Goal: Information Seeking & Learning: Compare options

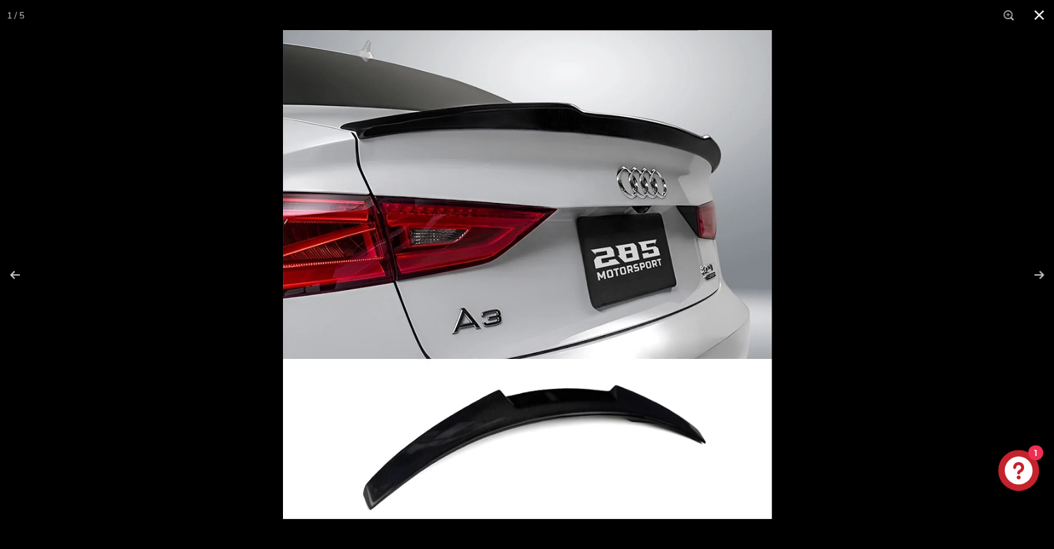
click at [1038, 16] on button at bounding box center [1039, 15] width 30 height 30
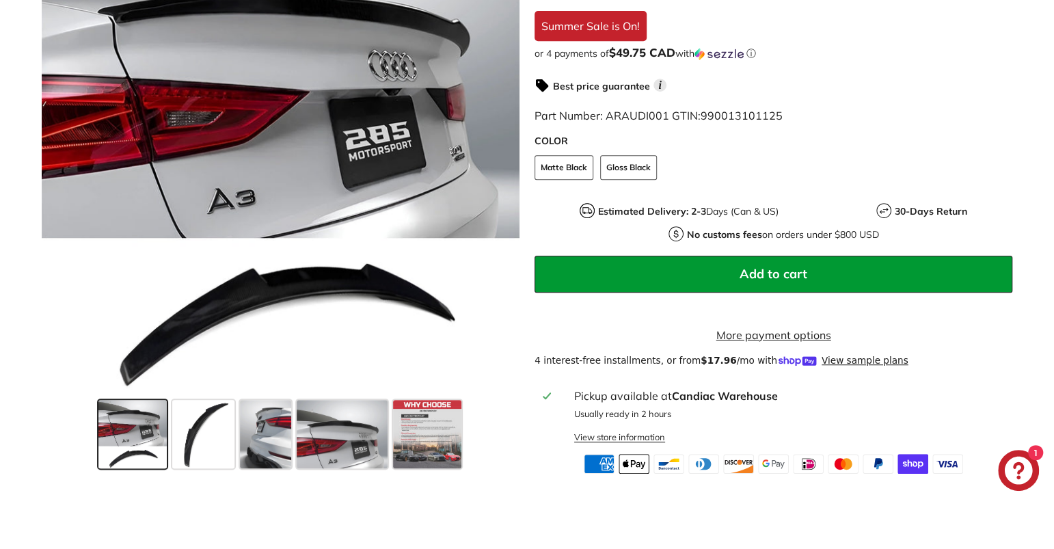
scroll to position [455, 0]
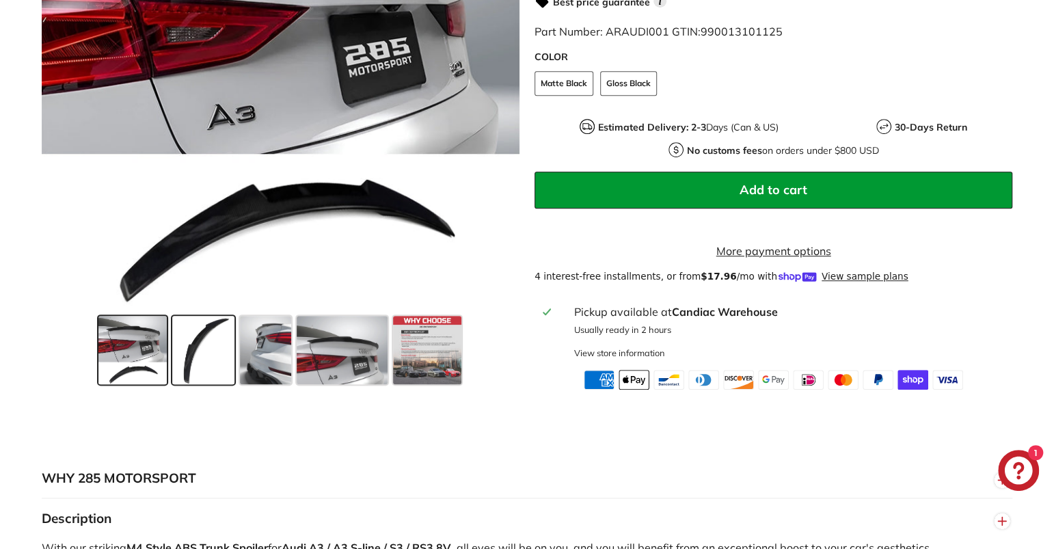
click at [187, 364] on span at bounding box center [203, 350] width 63 height 68
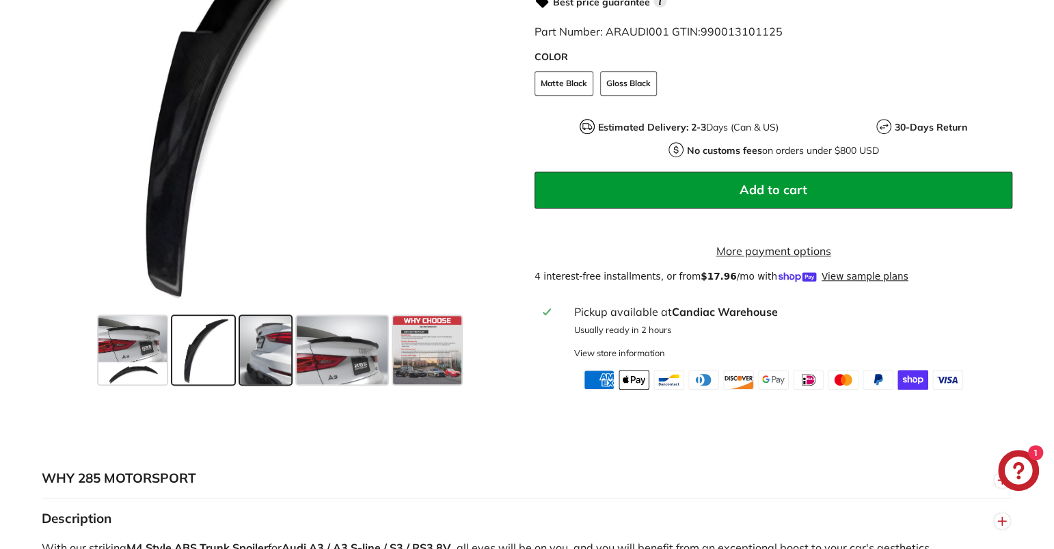
click at [249, 359] on span at bounding box center [265, 350] width 51 height 68
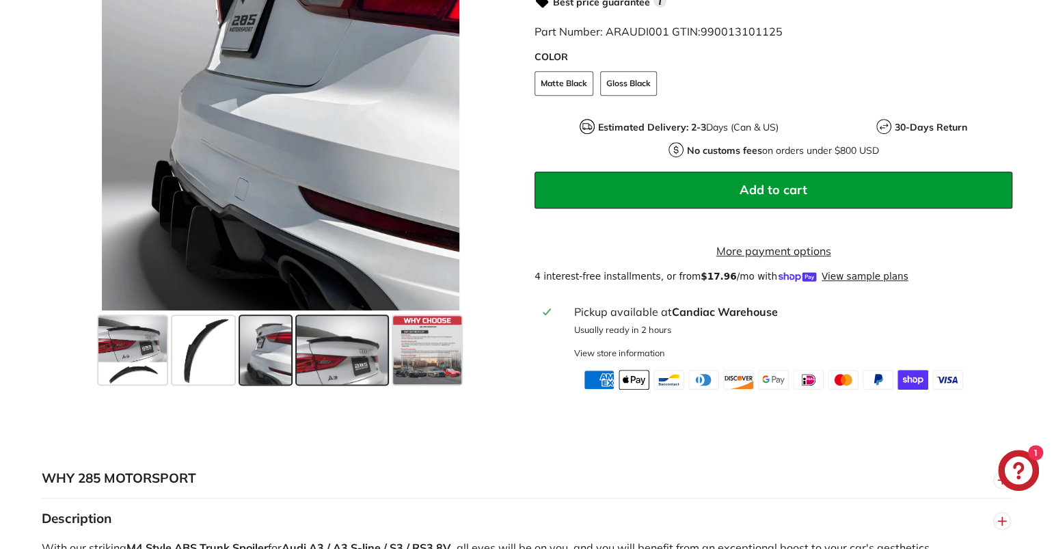
click at [347, 361] on span at bounding box center [342, 350] width 91 height 68
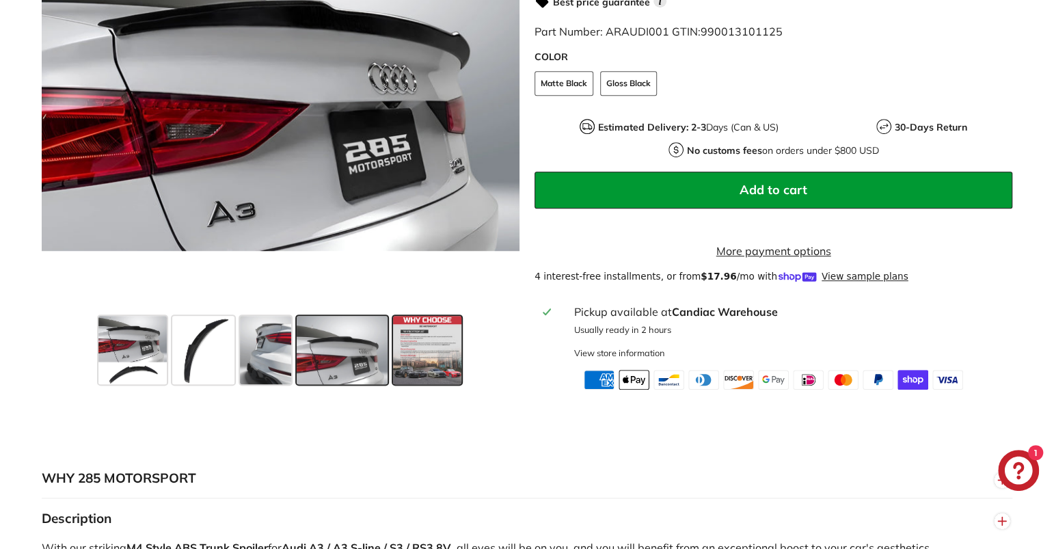
click at [438, 366] on span at bounding box center [427, 350] width 68 height 68
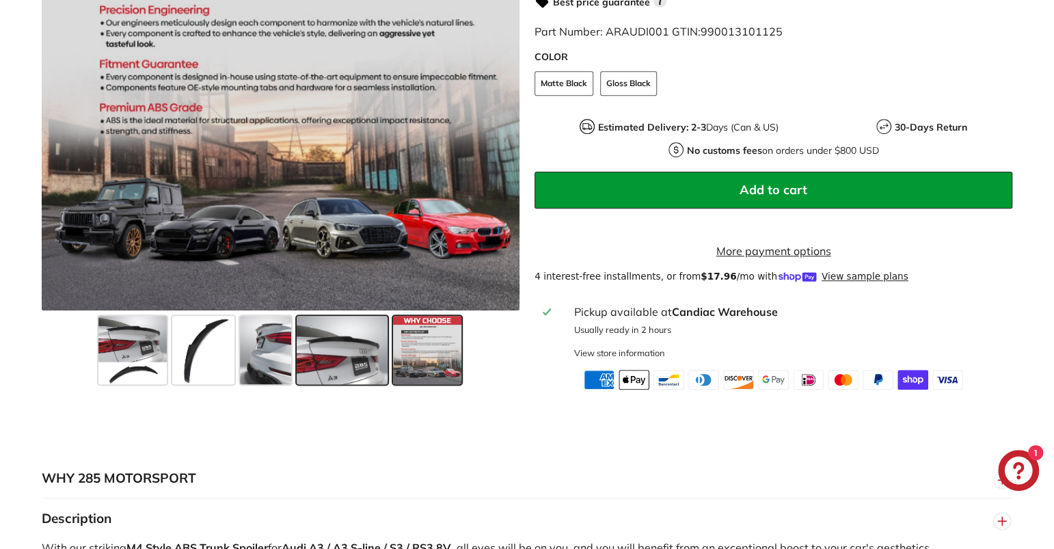
click at [366, 365] on span at bounding box center [342, 350] width 91 height 68
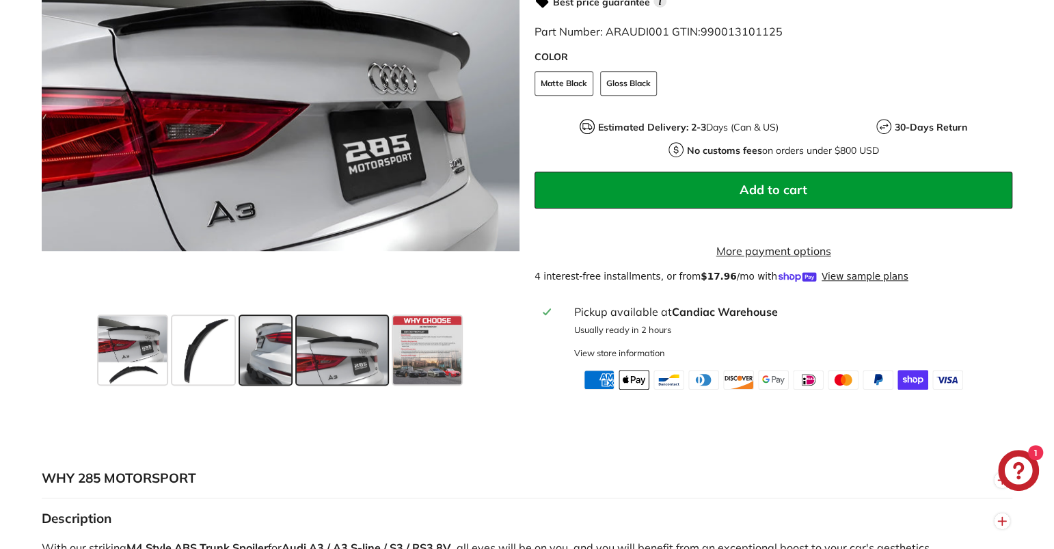
click at [271, 370] on span at bounding box center [265, 350] width 51 height 68
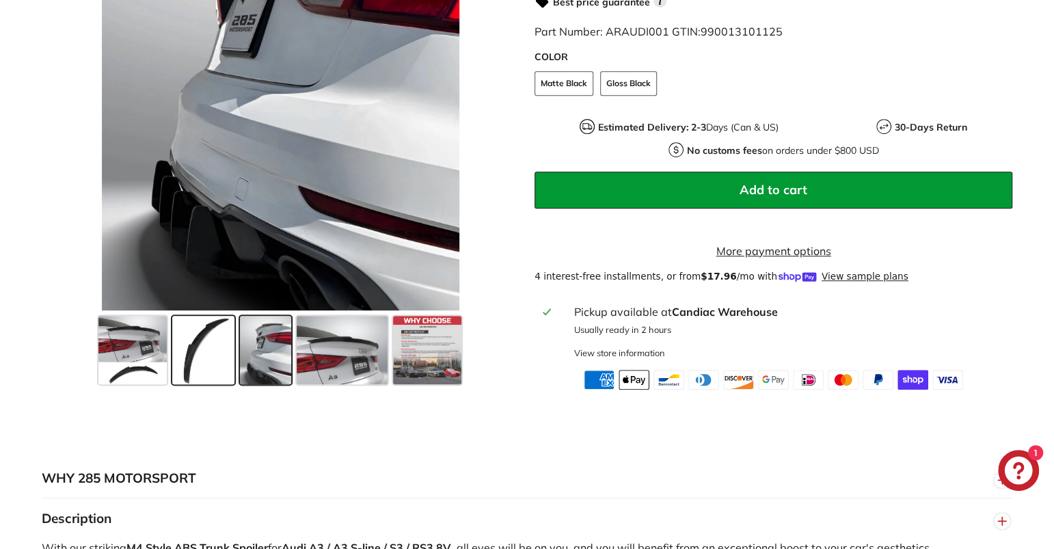
click at [211, 370] on span at bounding box center [203, 350] width 63 height 68
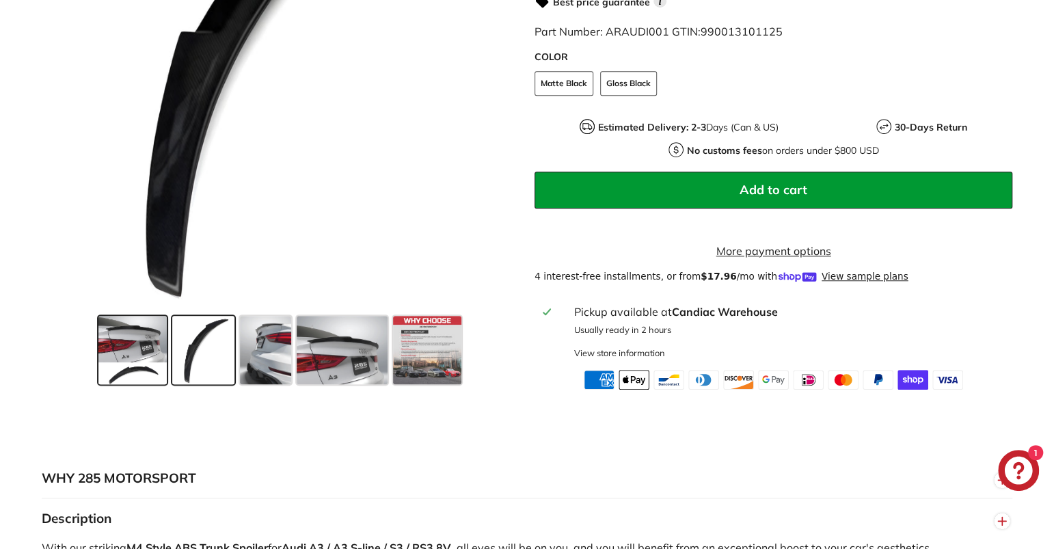
click at [143, 376] on span at bounding box center [132, 350] width 68 height 68
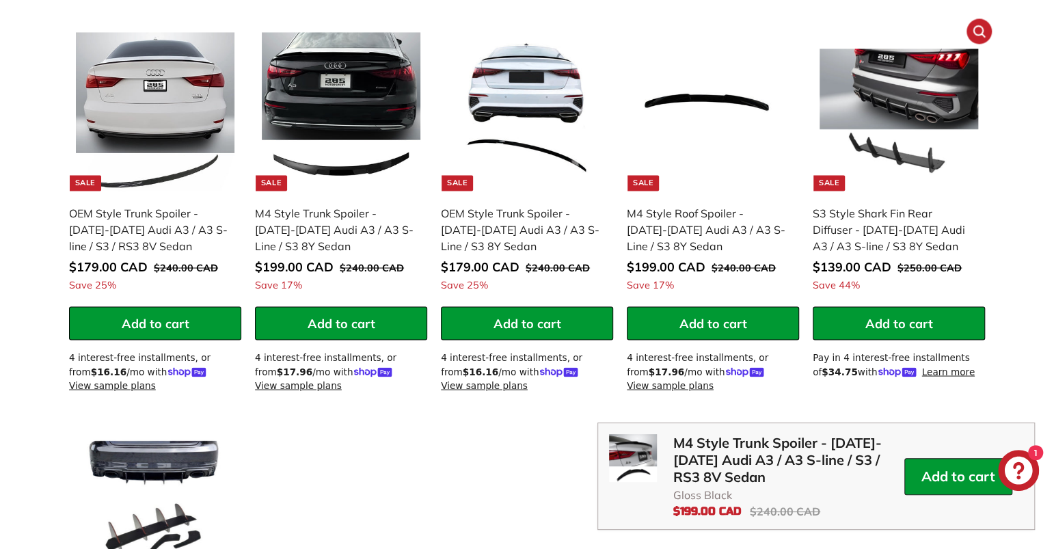
scroll to position [1309, 0]
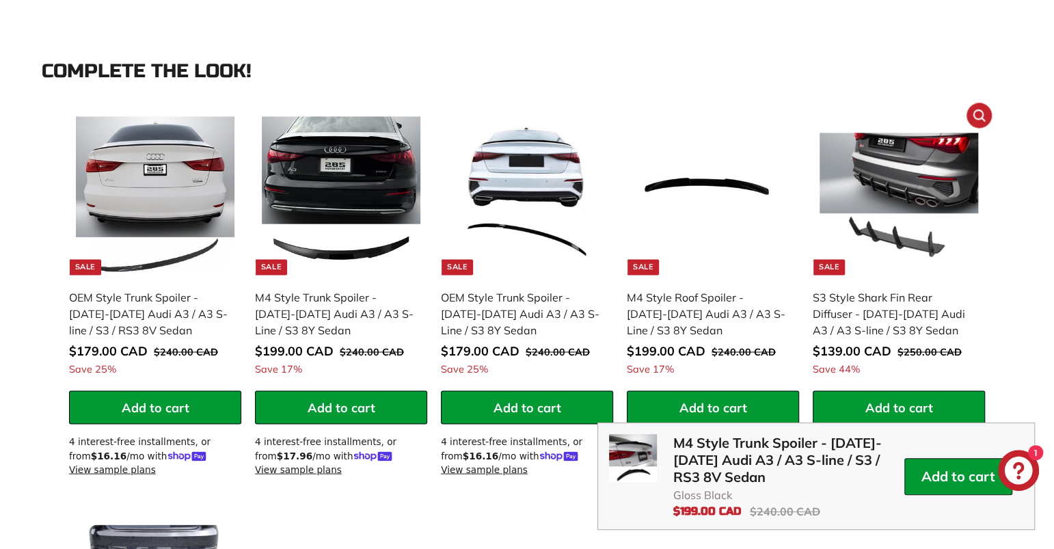
click at [899, 219] on img at bounding box center [898, 195] width 159 height 159
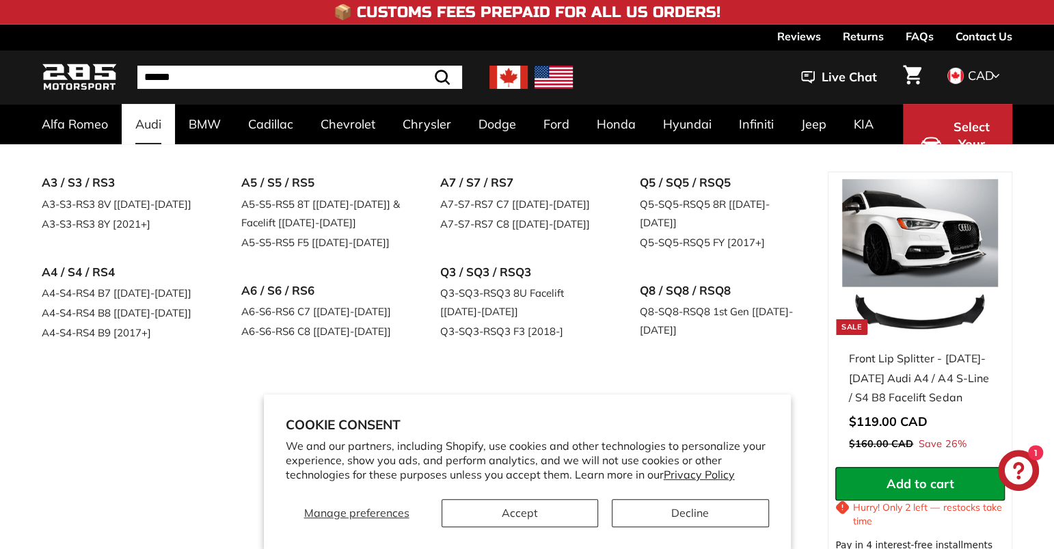
click at [148, 117] on link "Audi" at bounding box center [148, 124] width 53 height 40
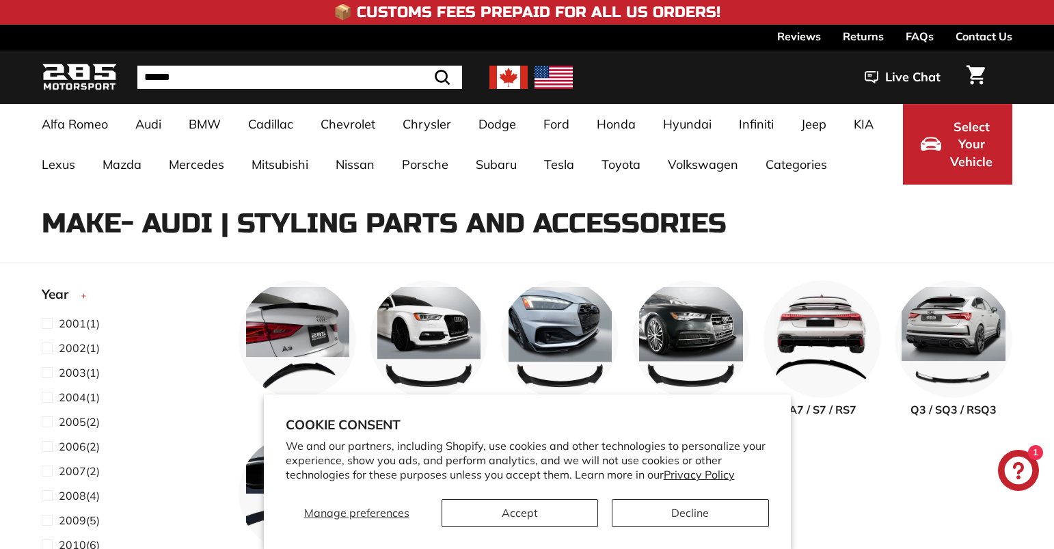
select select "**********"
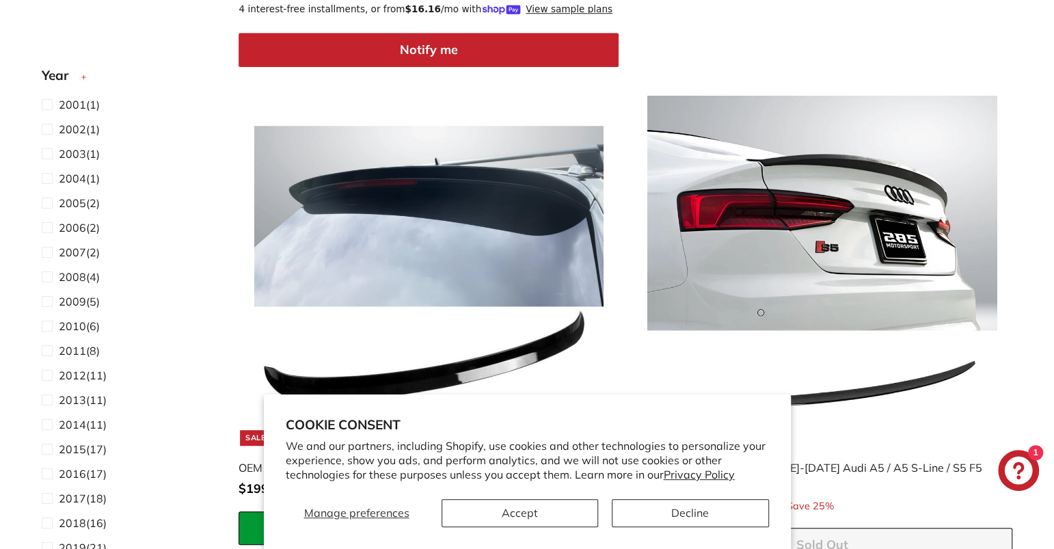
scroll to position [3587, 0]
